Goal: Navigation & Orientation: Find specific page/section

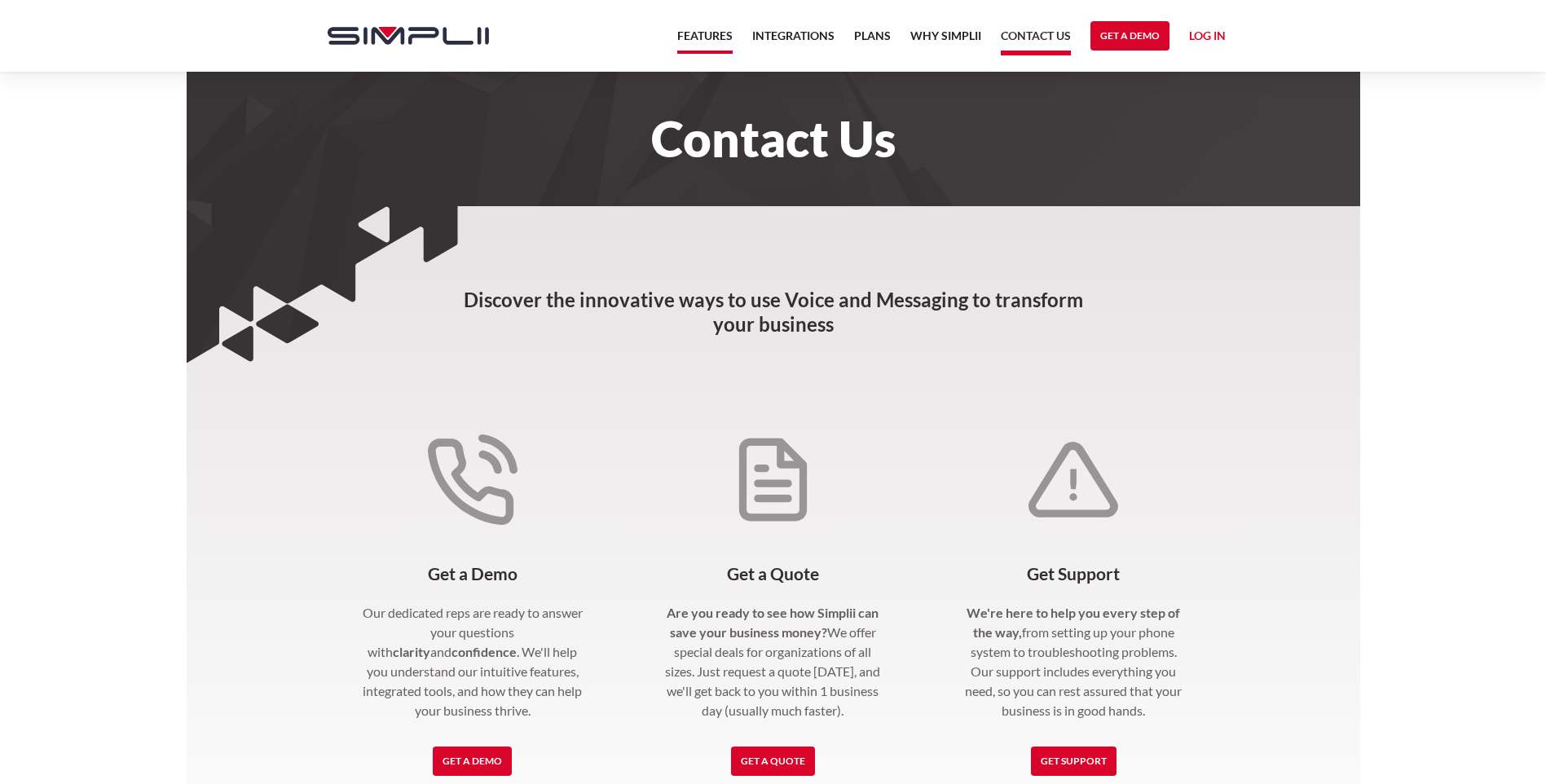
click at [706, 32] on link "Features" at bounding box center [705, 40] width 56 height 28
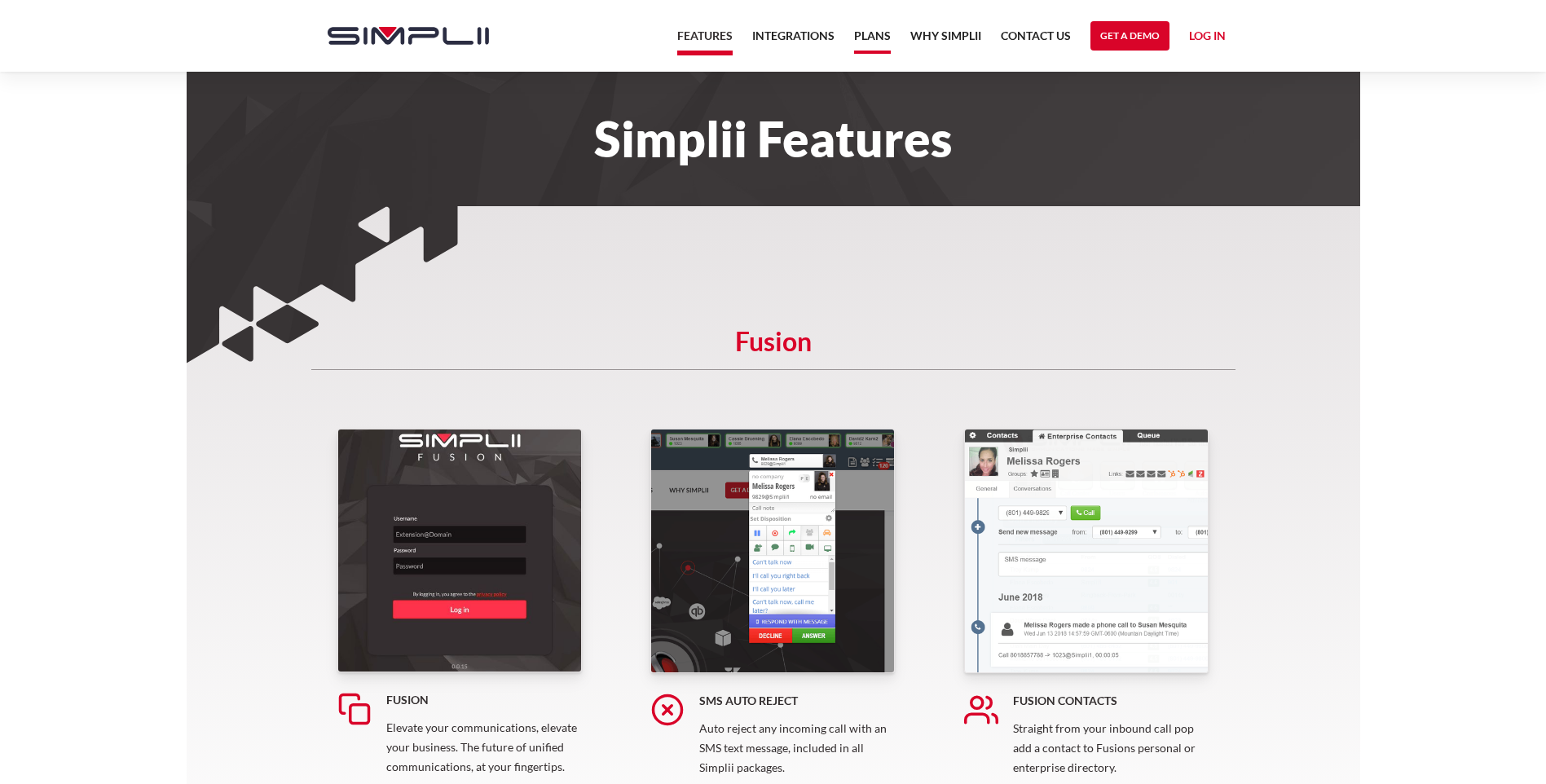
click at [870, 29] on link "Plans" at bounding box center [872, 40] width 37 height 28
